Goal: Transaction & Acquisition: Book appointment/travel/reservation

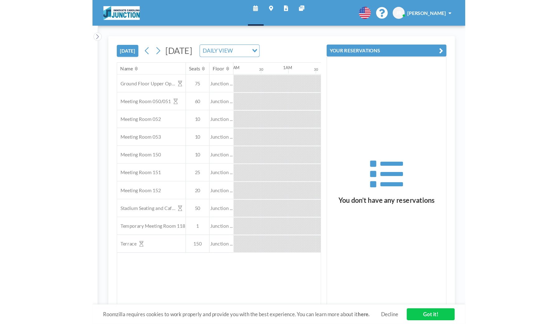
scroll to position [0, 523]
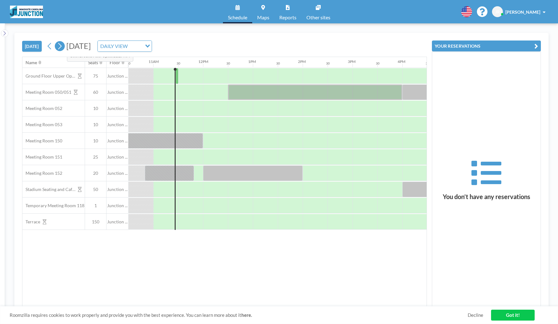
click at [62, 45] on icon at bounding box center [60, 45] width 6 height 9
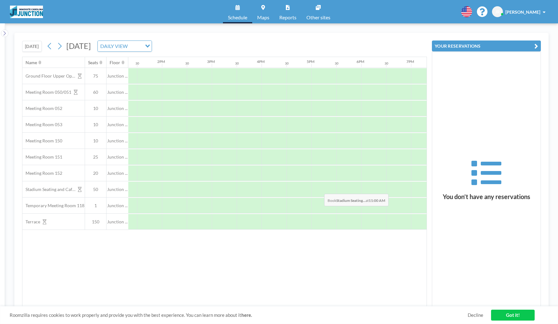
scroll to position [0, 705]
click at [60, 45] on icon at bounding box center [60, 45] width 6 height 9
click at [61, 45] on icon at bounding box center [60, 45] width 6 height 9
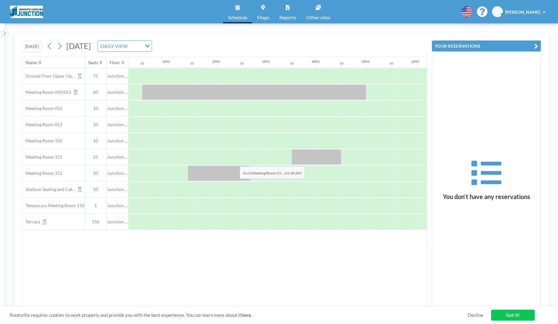
scroll to position [0, 627]
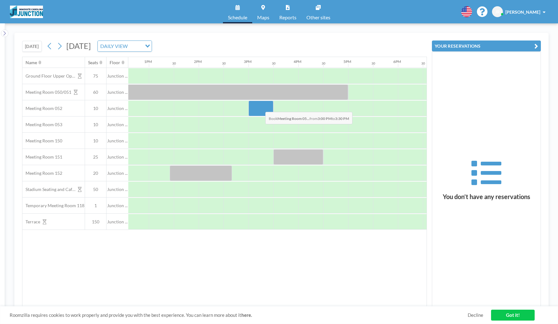
click at [260, 107] on div at bounding box center [261, 109] width 25 height 16
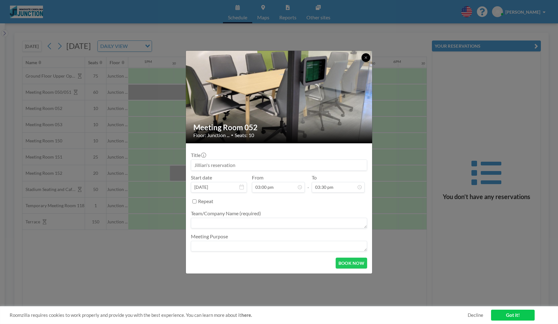
click at [339, 56] on icon at bounding box center [366, 58] width 4 height 4
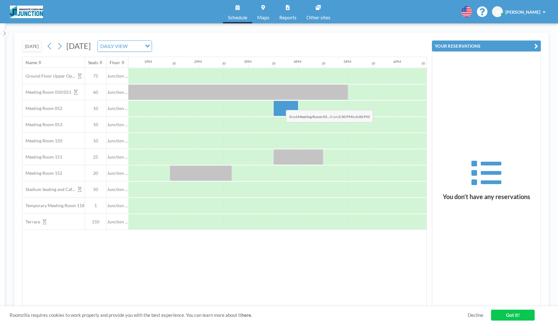
click at [281, 105] on div at bounding box center [285, 109] width 25 height 16
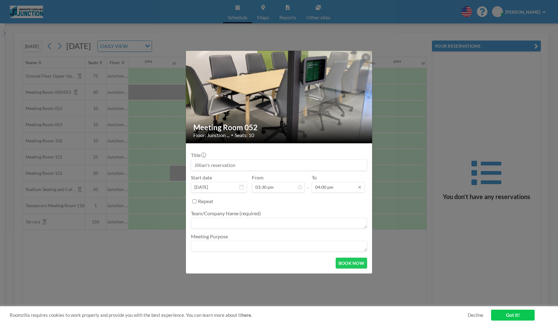
scroll to position [349, 0]
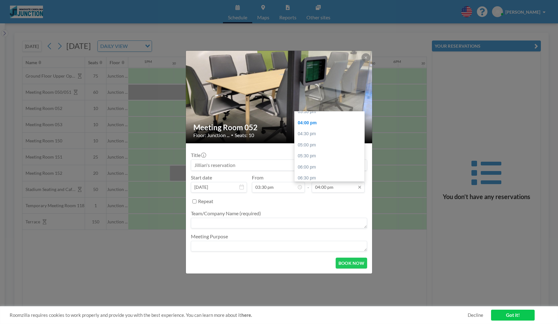
click at [331, 188] on input "04:00 pm" at bounding box center [338, 187] width 53 height 11
click at [319, 128] on div "04:30 pm" at bounding box center [330, 133] width 70 height 11
type input "04:30 pm"
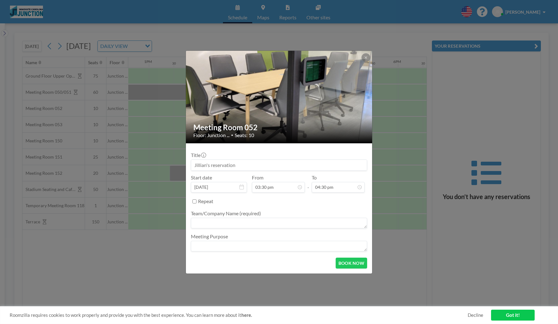
click at [269, 163] on input at bounding box center [279, 165] width 176 height 11
type input "IHE Informational Interview [PERSON_NAME]"
click at [218, 226] on textarea at bounding box center [279, 223] width 176 height 11
type textarea "IHE"
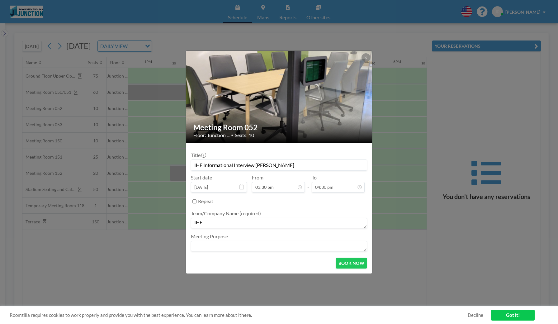
click at [223, 244] on textarea at bounding box center [279, 246] width 176 height 11
type textarea "IHE Internship Benchmarking Meeting"
click at [339, 262] on button "BOOK NOW" at bounding box center [351, 263] width 31 height 11
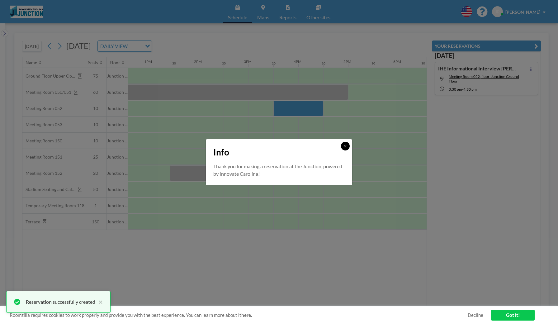
click at [339, 144] on button at bounding box center [345, 146] width 9 height 9
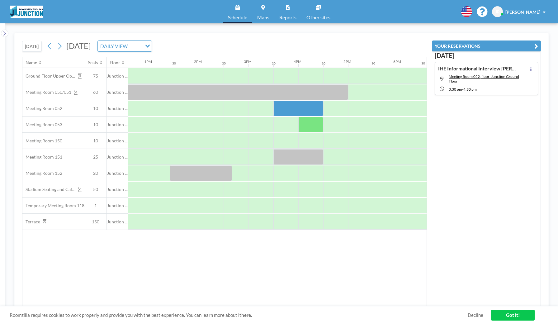
click at [284, 12] on link "Reports" at bounding box center [287, 11] width 27 height 23
